Goal: Task Accomplishment & Management: Use online tool/utility

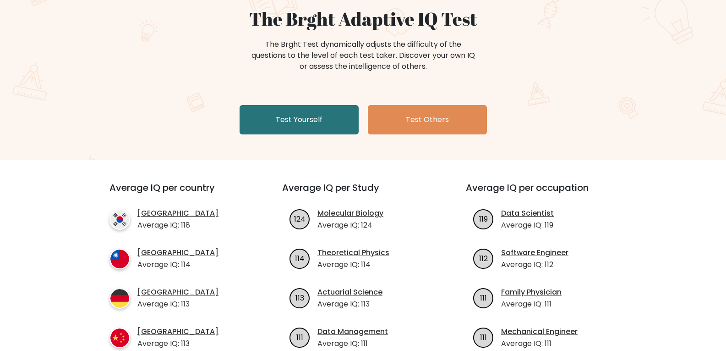
scroll to position [89, 0]
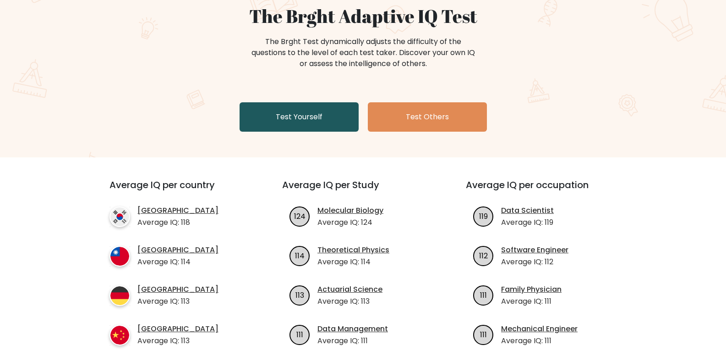
click at [341, 130] on link "Test Yourself" at bounding box center [299, 116] width 119 height 29
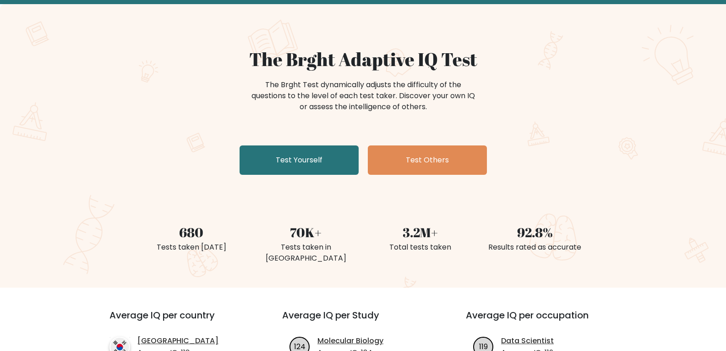
scroll to position [56, 0]
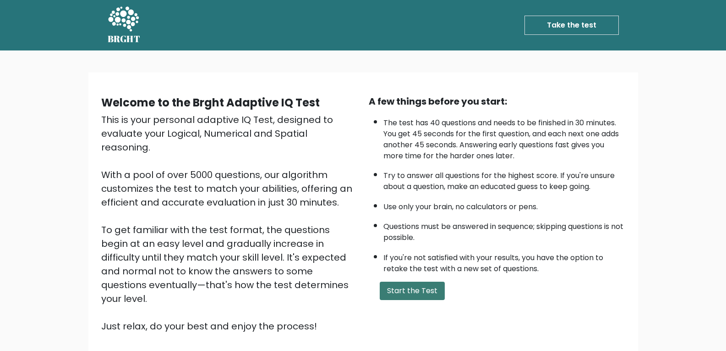
click at [432, 292] on button "Start the Test" at bounding box center [412, 290] width 65 height 18
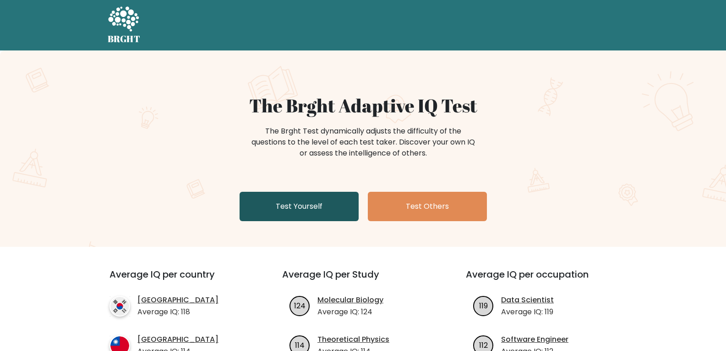
click at [352, 203] on link "Test Yourself" at bounding box center [299, 206] width 119 height 29
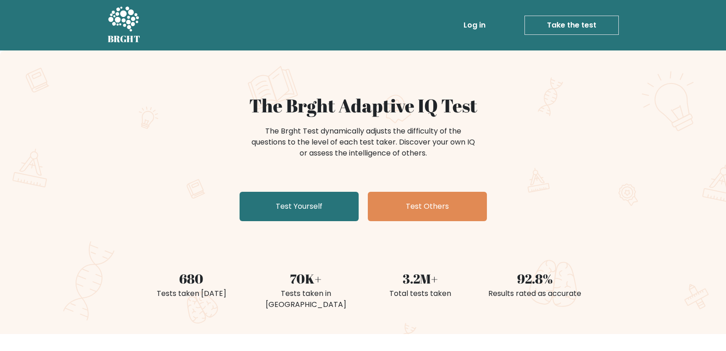
click at [556, 34] on link "Take the test" at bounding box center [572, 25] width 94 height 19
